Goal: Transaction & Acquisition: Download file/media

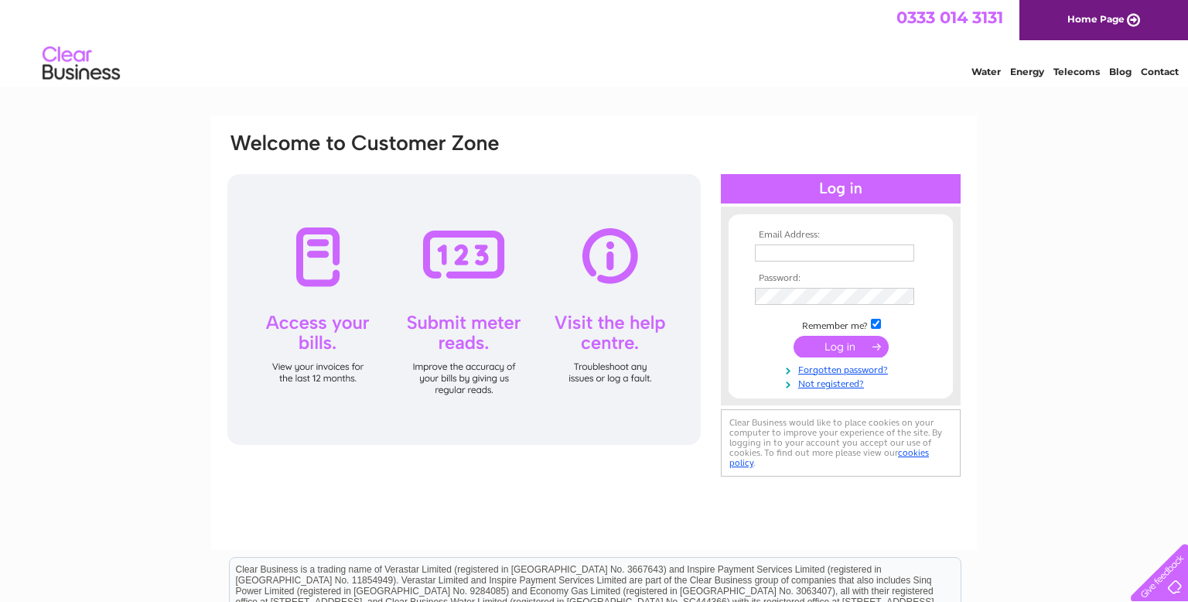
type input "nemocfon@yahoo.com"
click at [831, 343] on input "submit" at bounding box center [841, 347] width 95 height 22
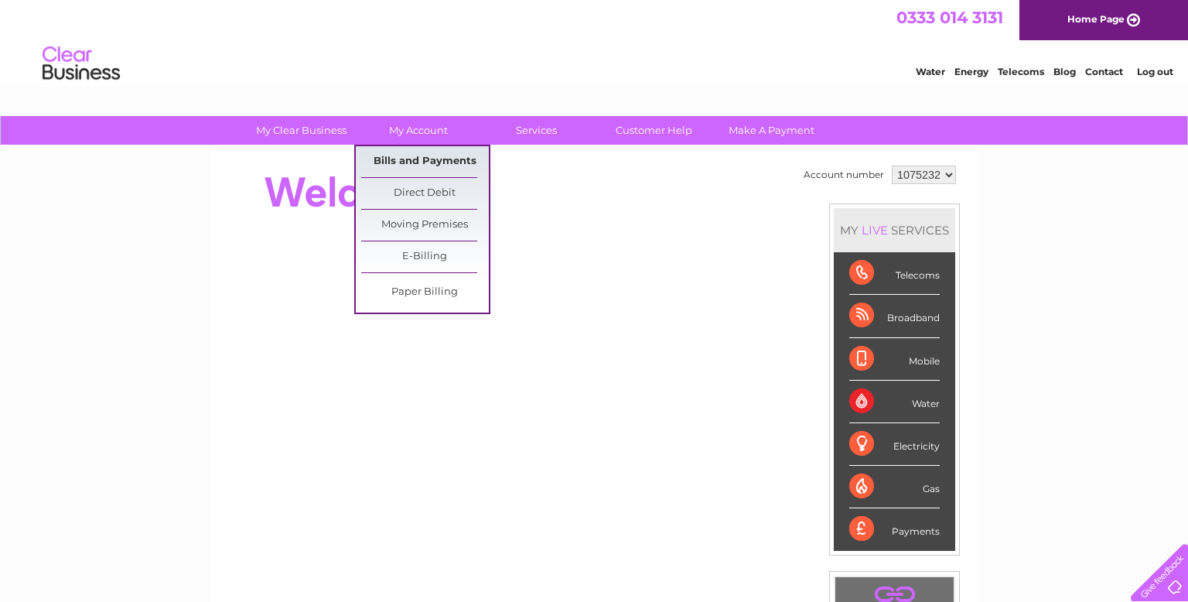
click at [427, 160] on link "Bills and Payments" at bounding box center [425, 161] width 128 height 31
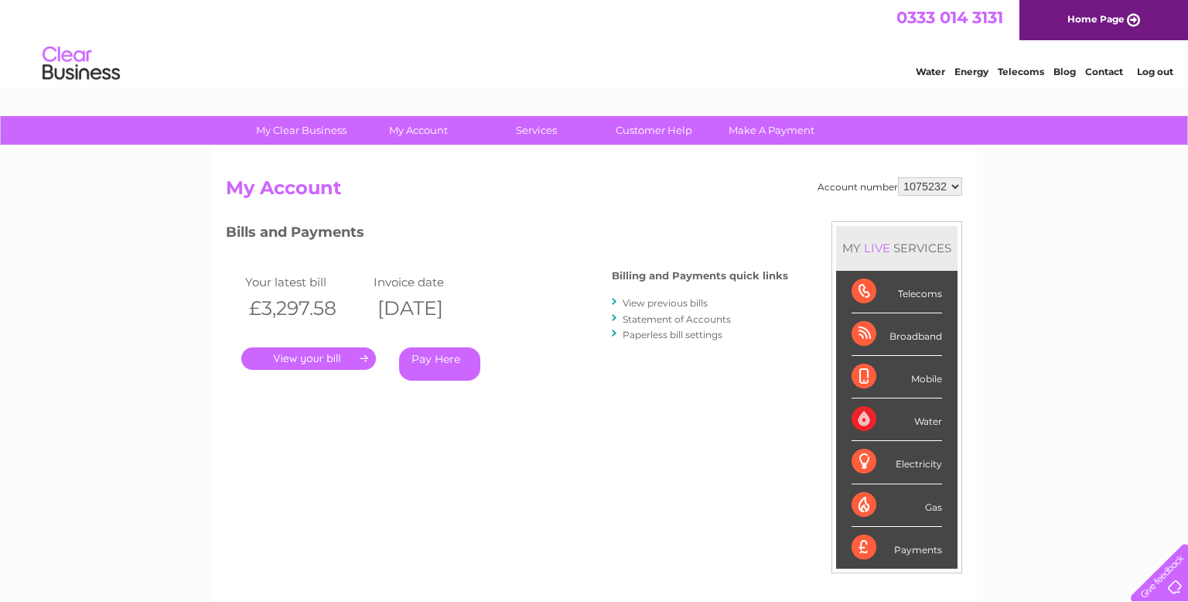
click at [344, 361] on link "." at bounding box center [308, 358] width 135 height 22
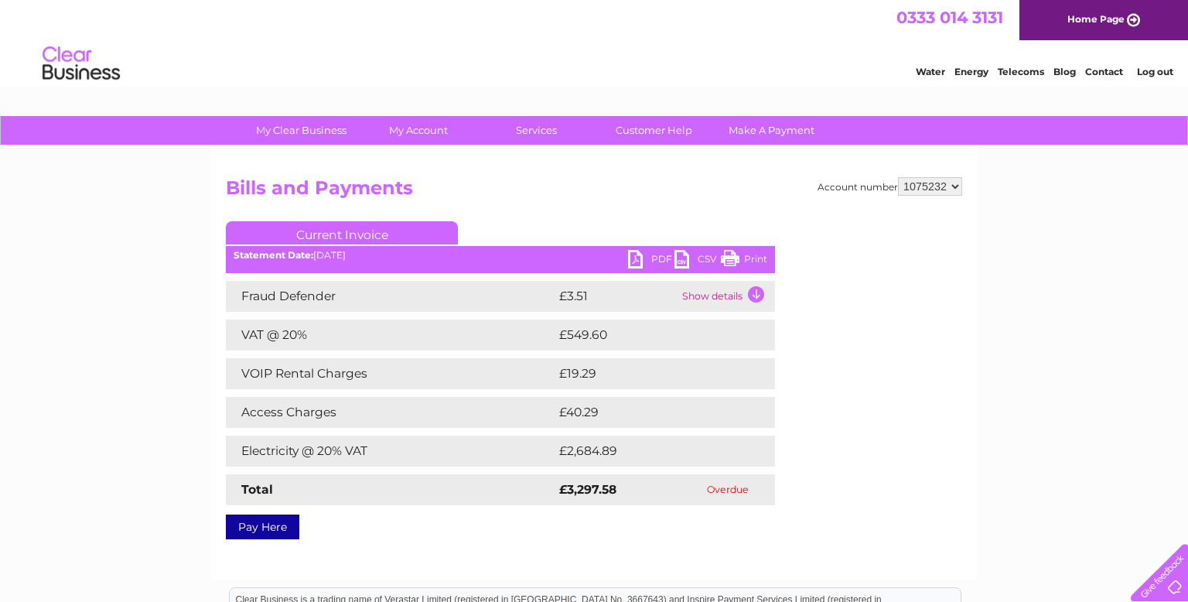
click at [649, 260] on link "PDF" at bounding box center [651, 261] width 46 height 22
